Goal: Find specific page/section: Find specific page/section

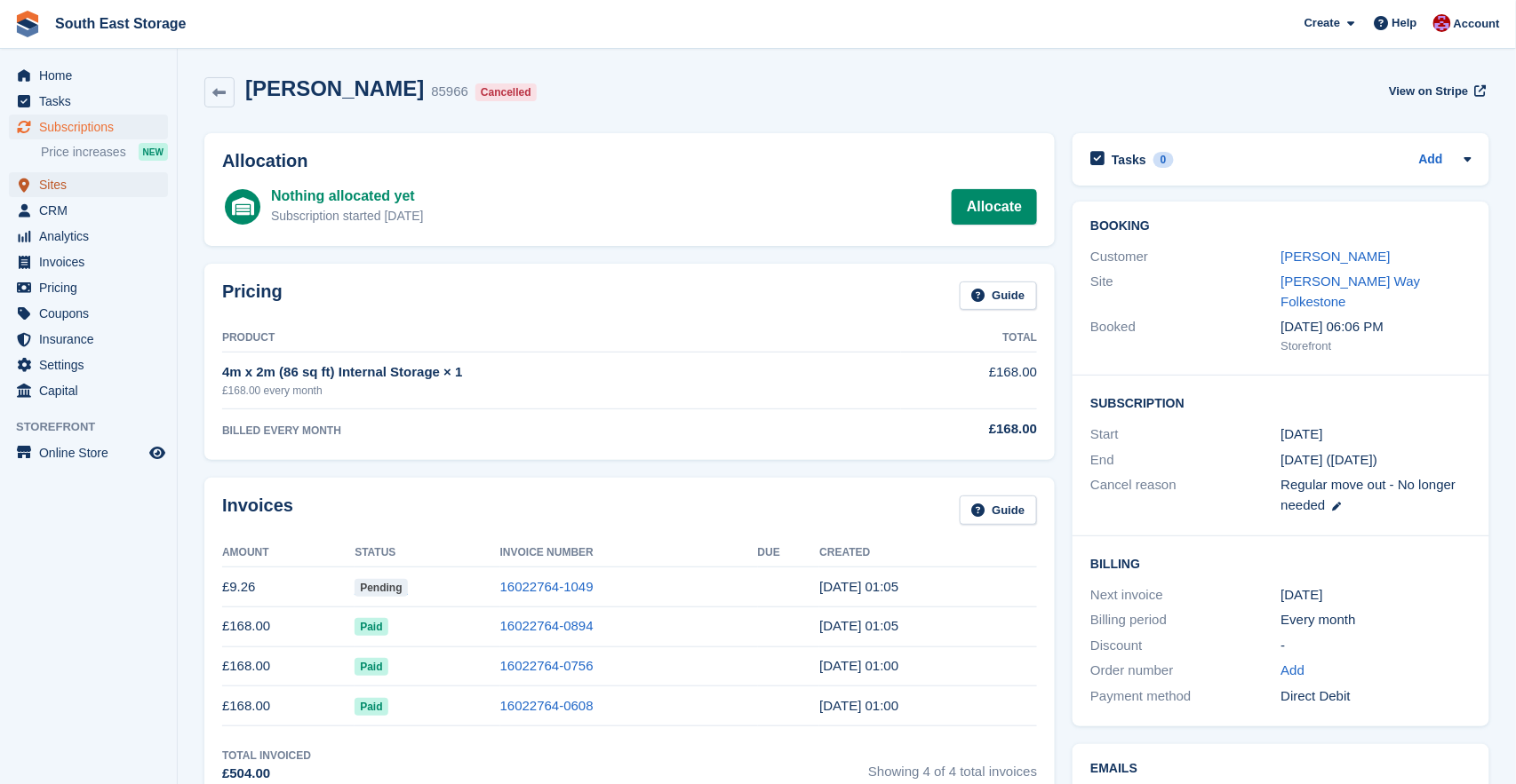
click at [53, 180] on span "Sites" at bounding box center [92, 184] width 107 height 25
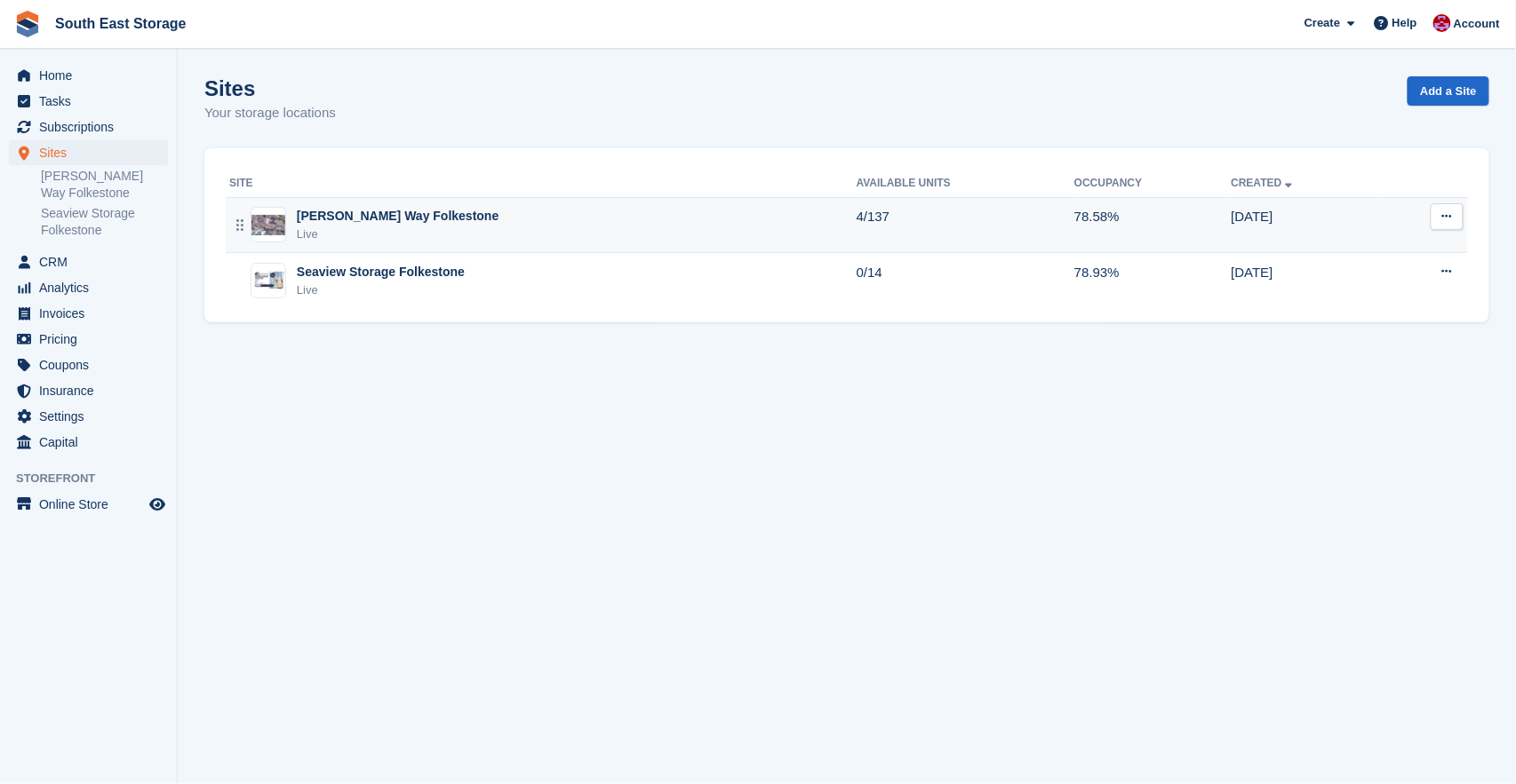
click at [373, 224] on div "[PERSON_NAME] Way Folkestone" at bounding box center [398, 216] width 201 height 19
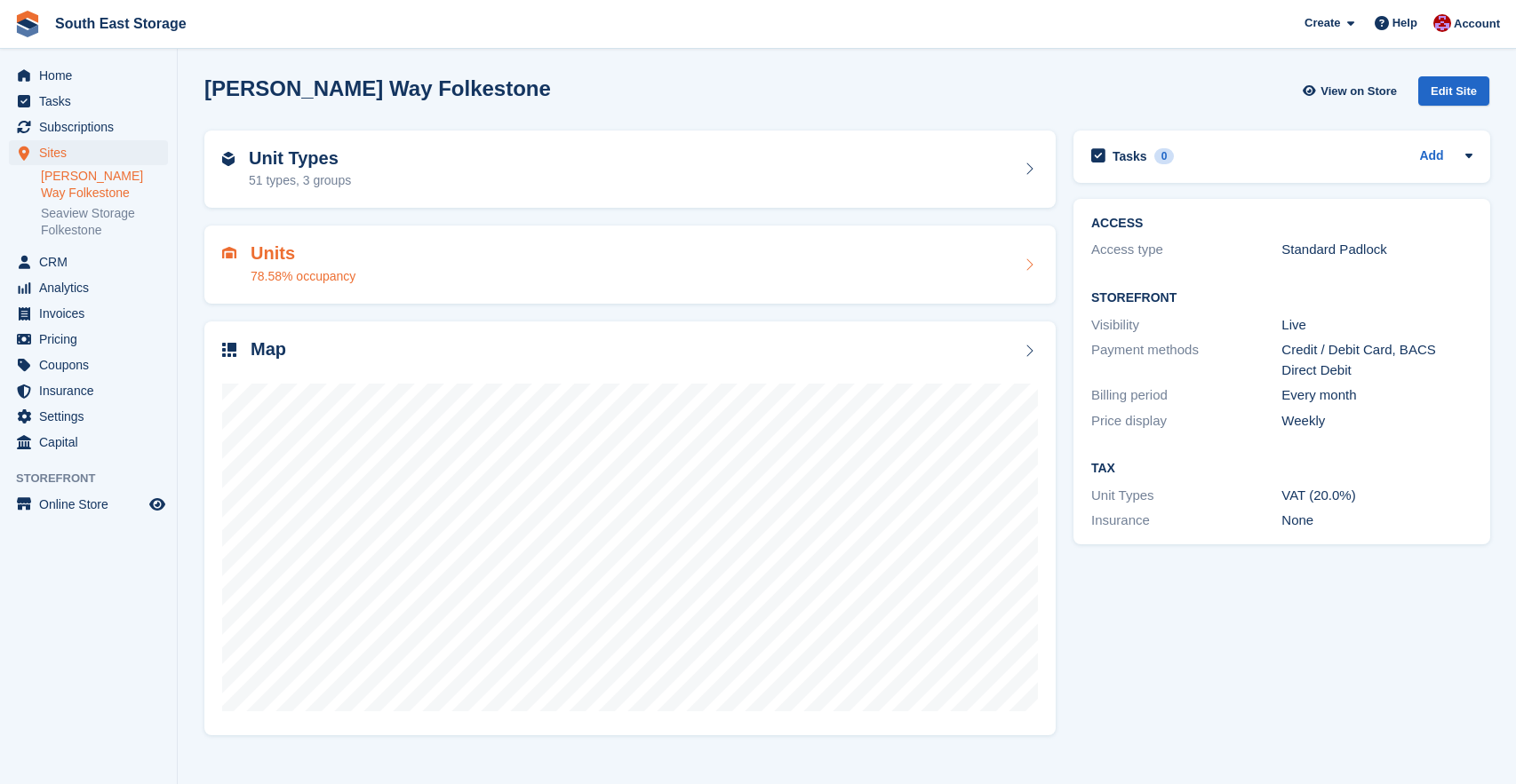
click at [280, 260] on h2 "Units" at bounding box center [302, 253] width 105 height 21
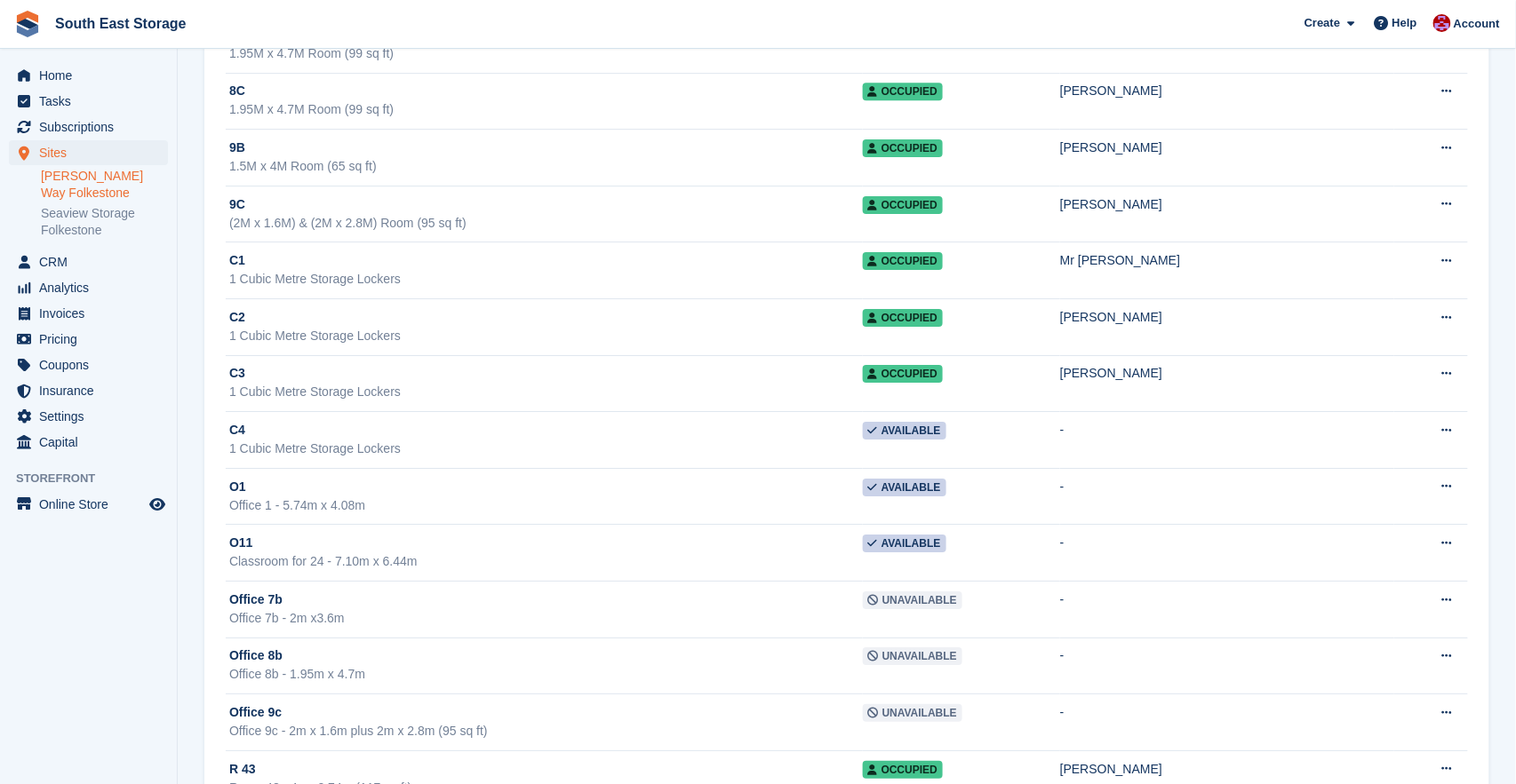
scroll to position [6418, 0]
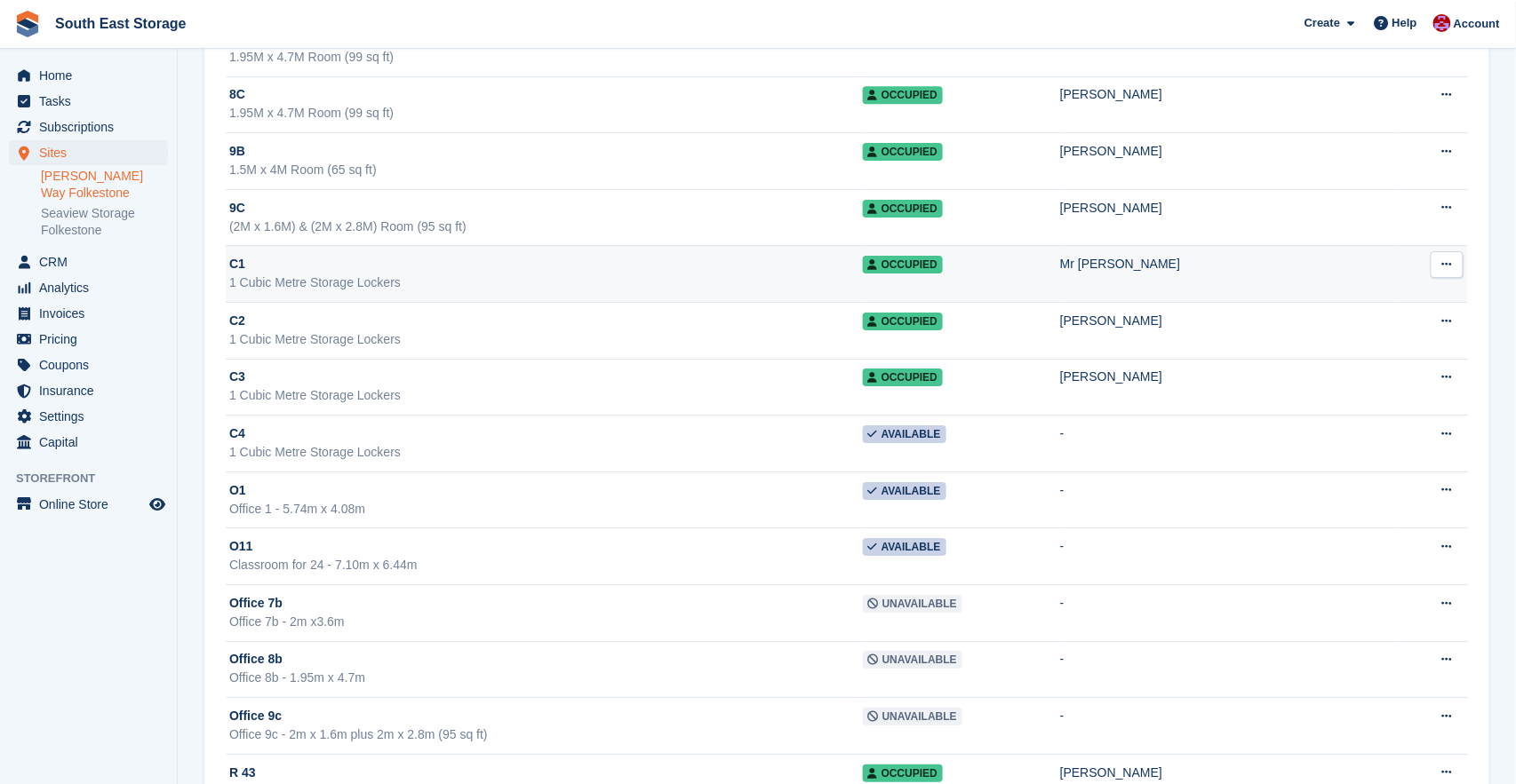
click at [728, 266] on div "C1" at bounding box center [546, 264] width 634 height 19
